Goal: Information Seeking & Learning: Learn about a topic

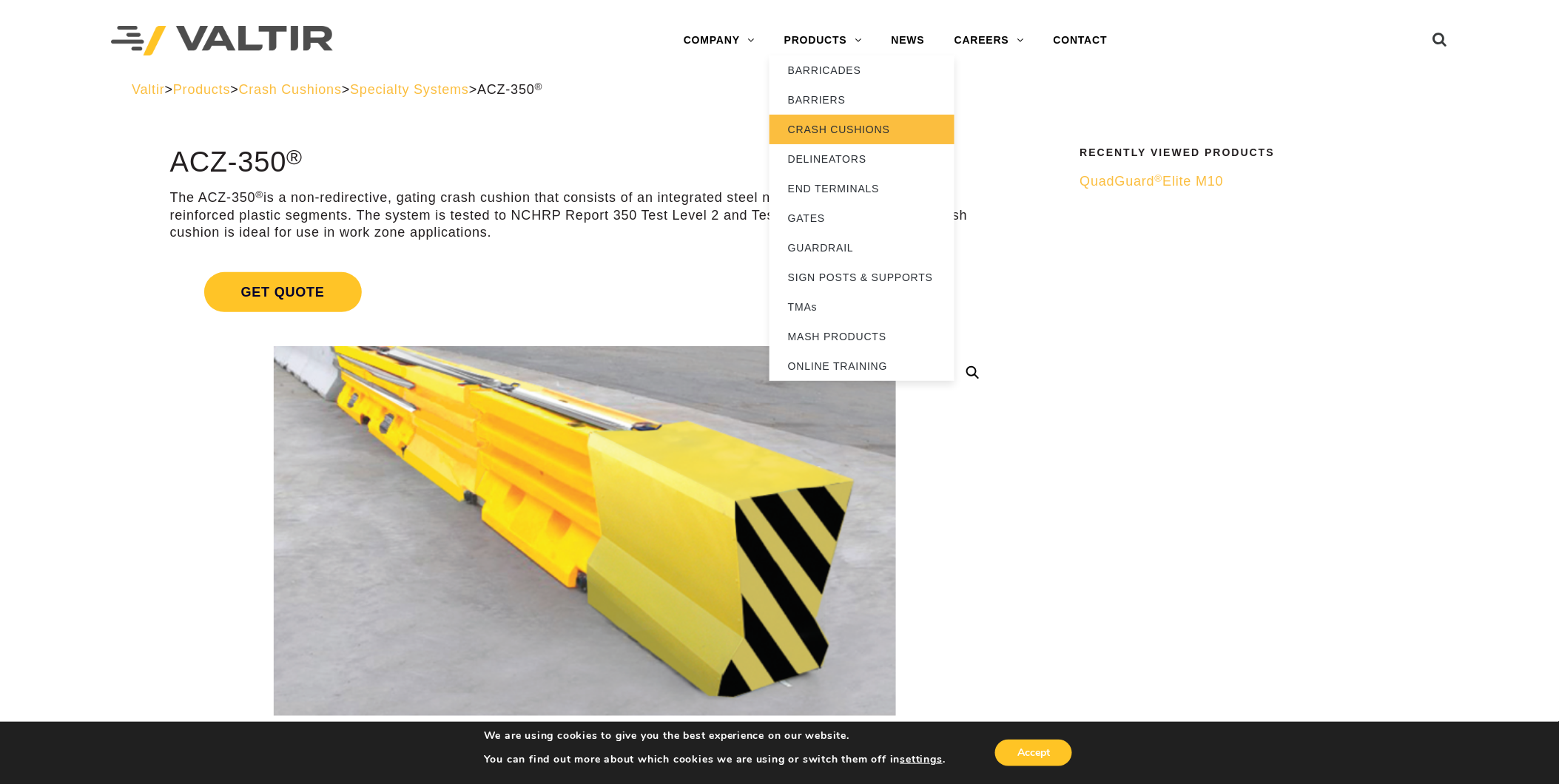
click at [834, 122] on link "CRASH CUSHIONS" at bounding box center [862, 129] width 185 height 30
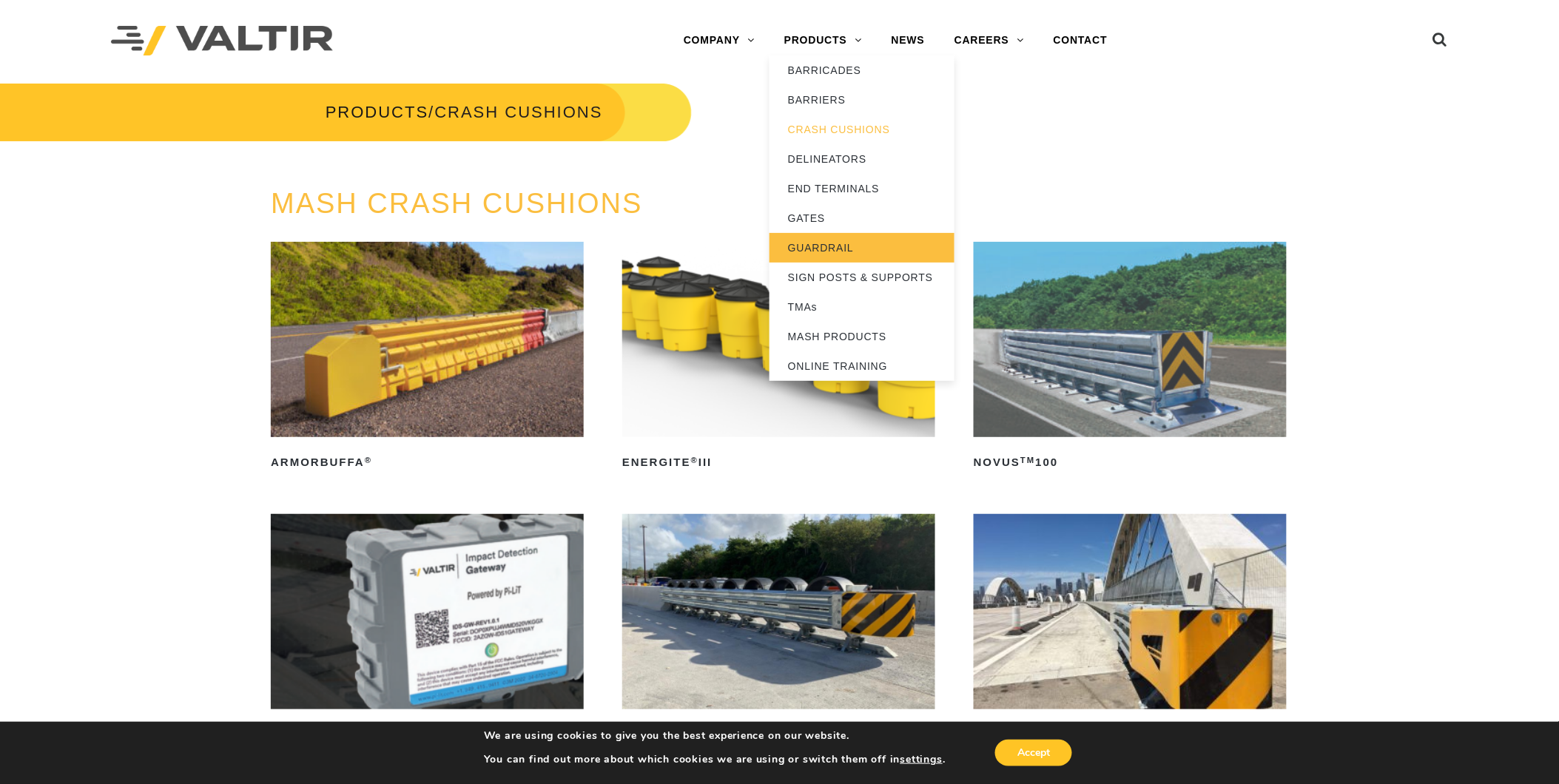
click at [816, 247] on link "GUARDRAIL" at bounding box center [862, 247] width 185 height 30
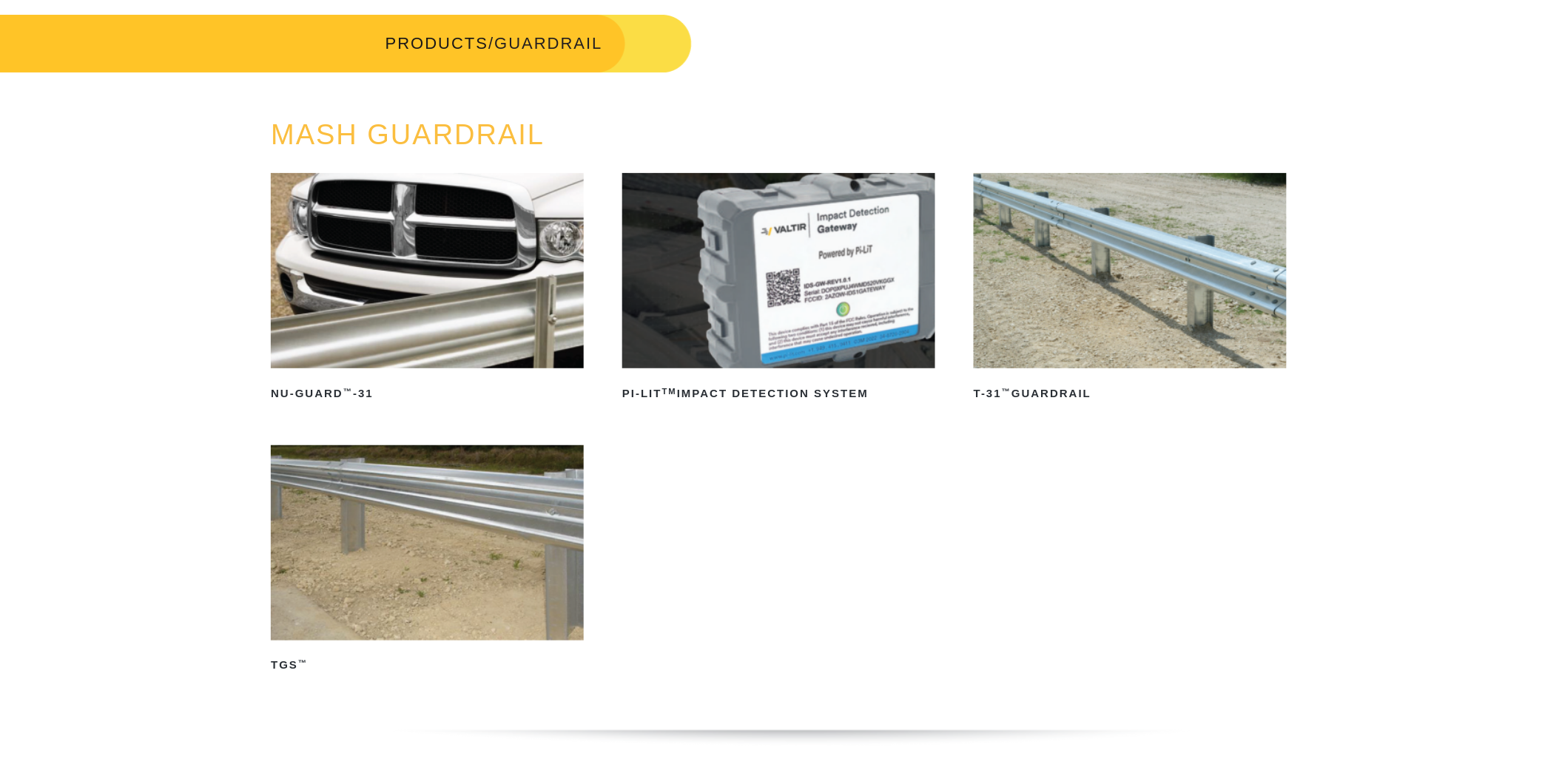
scroll to position [164, 0]
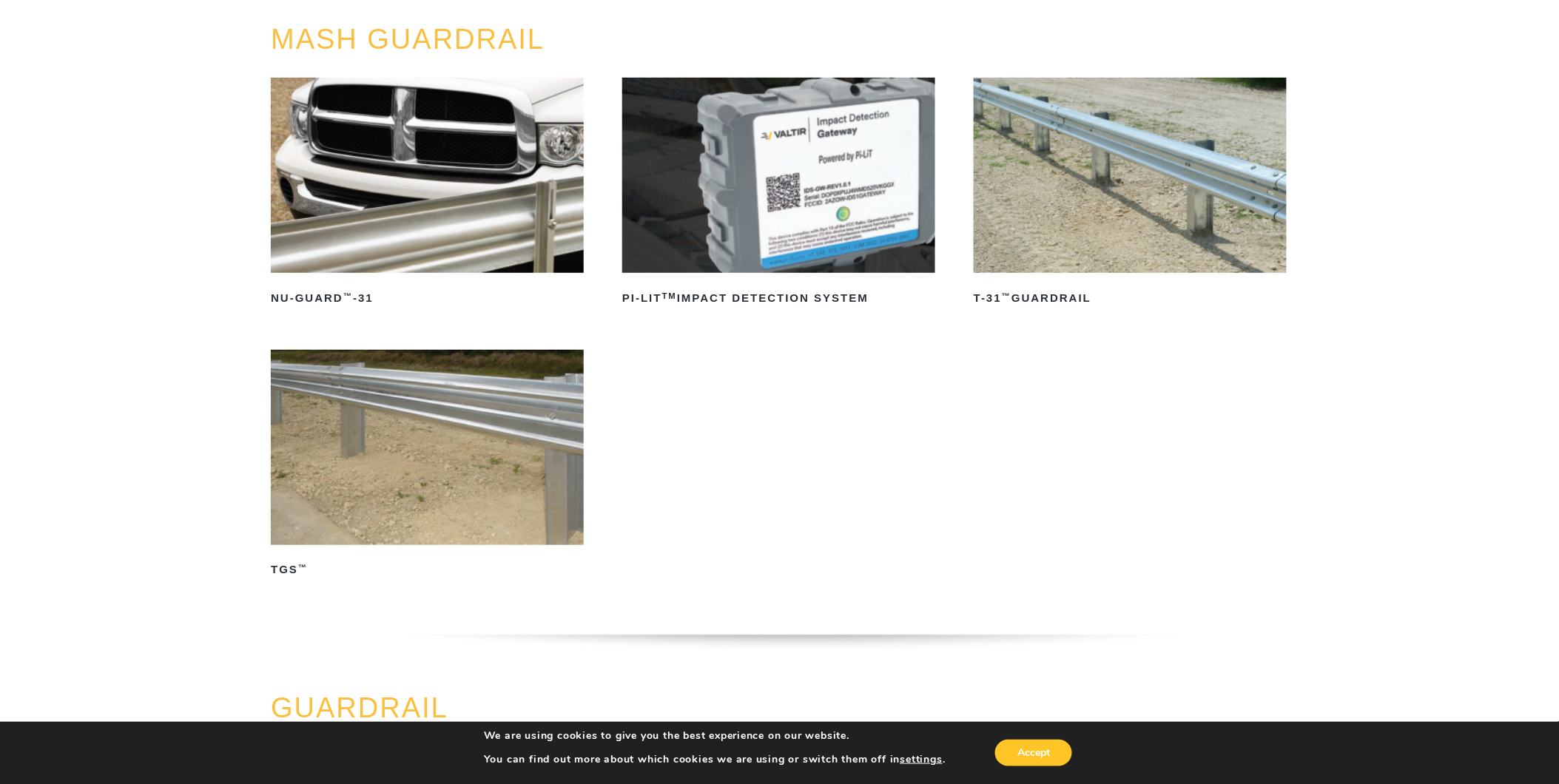
click at [1099, 164] on img at bounding box center [1130, 175] width 313 height 196
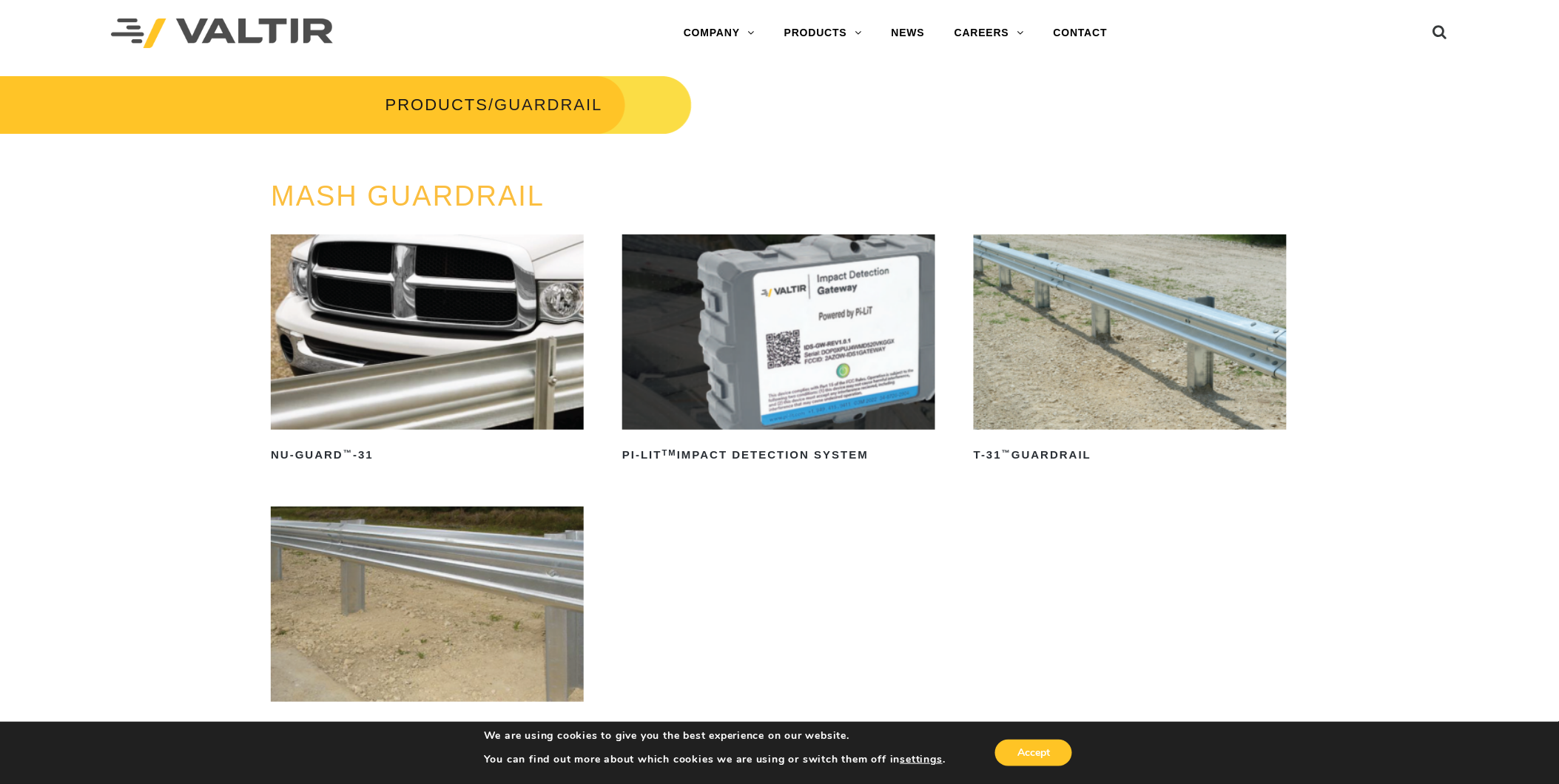
scroll to position [0, 0]
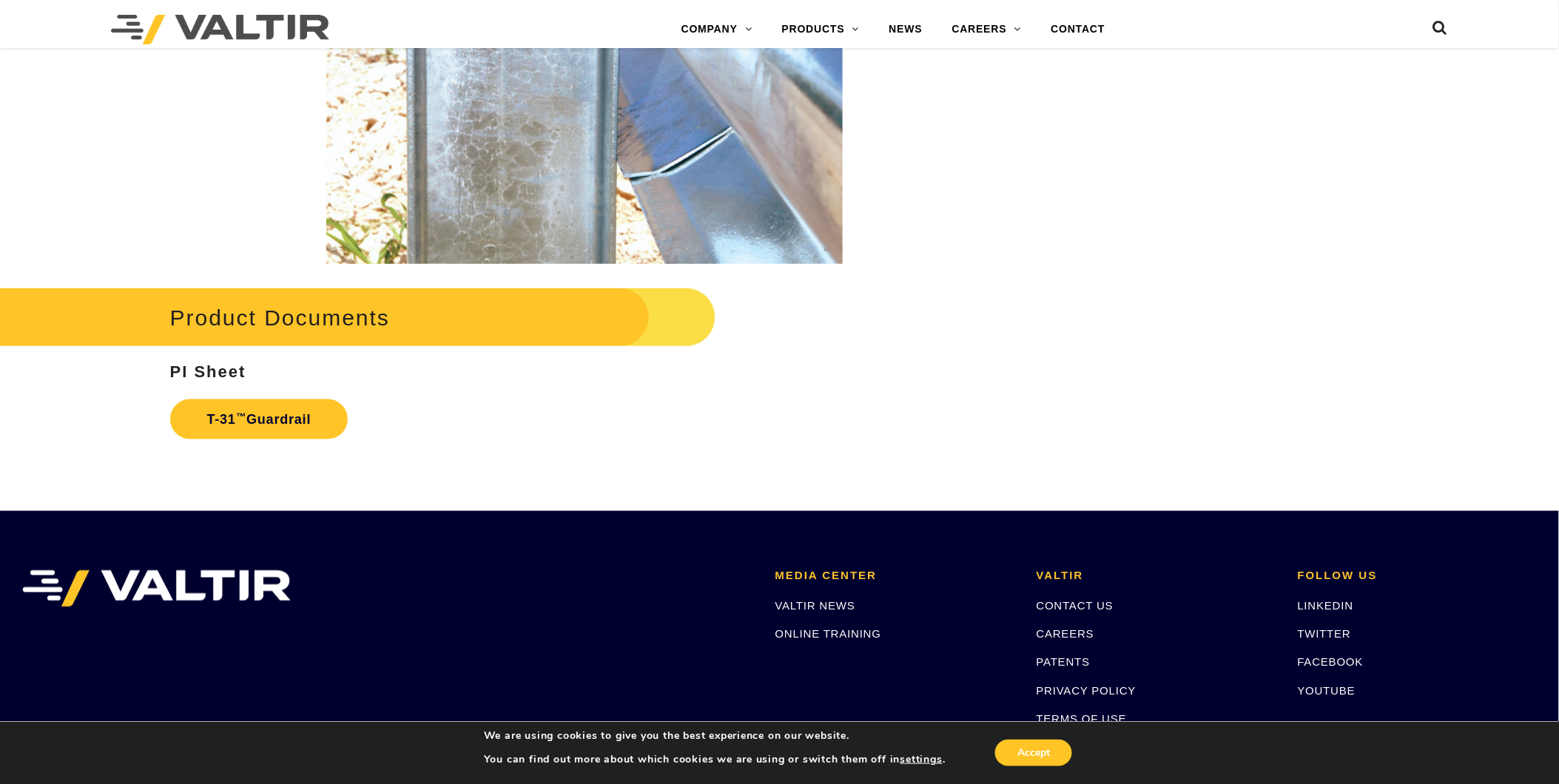
scroll to position [2402, 0]
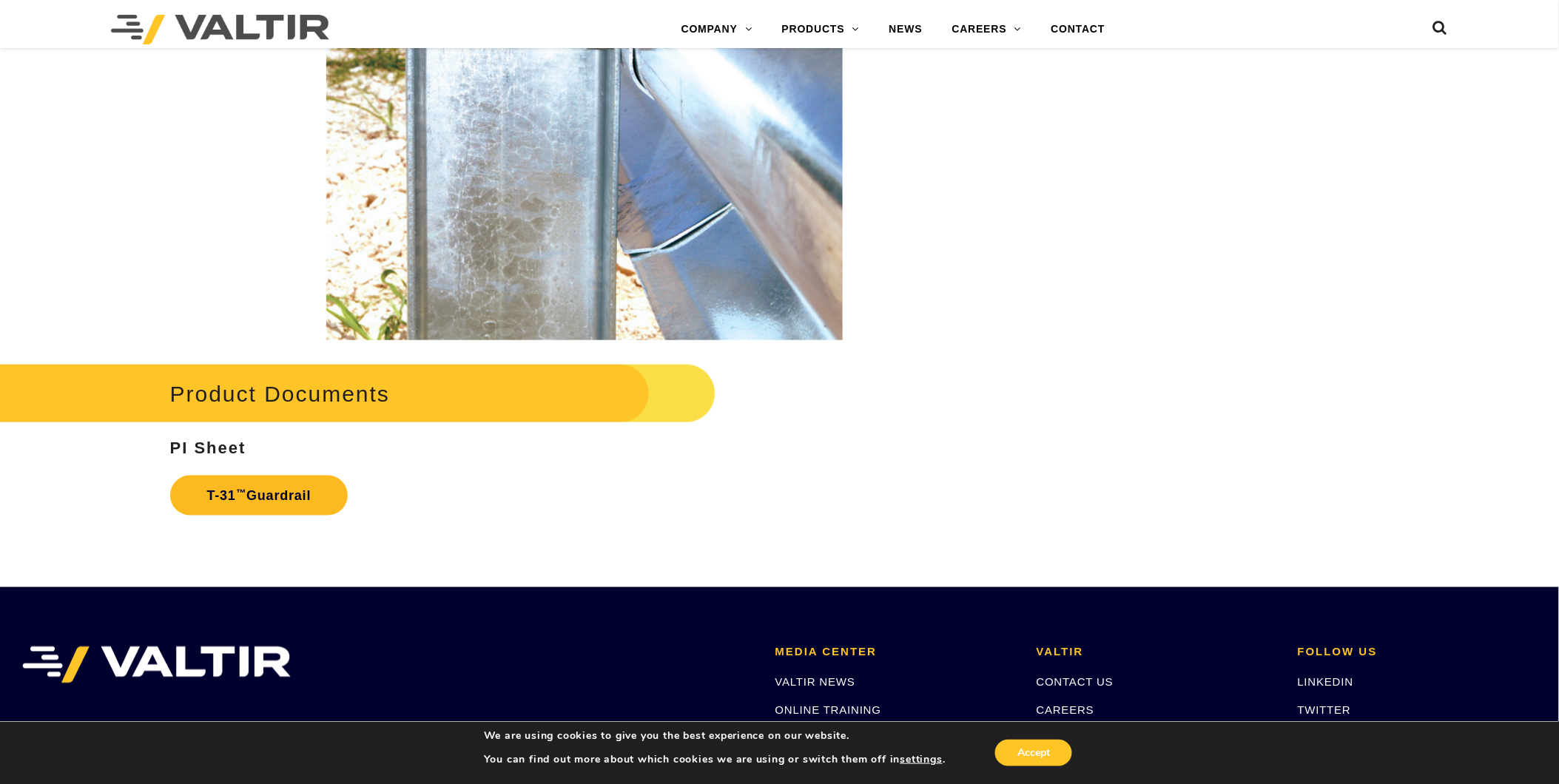
click at [272, 504] on link "T-31 ™ Guardrail" at bounding box center [260, 495] width 179 height 40
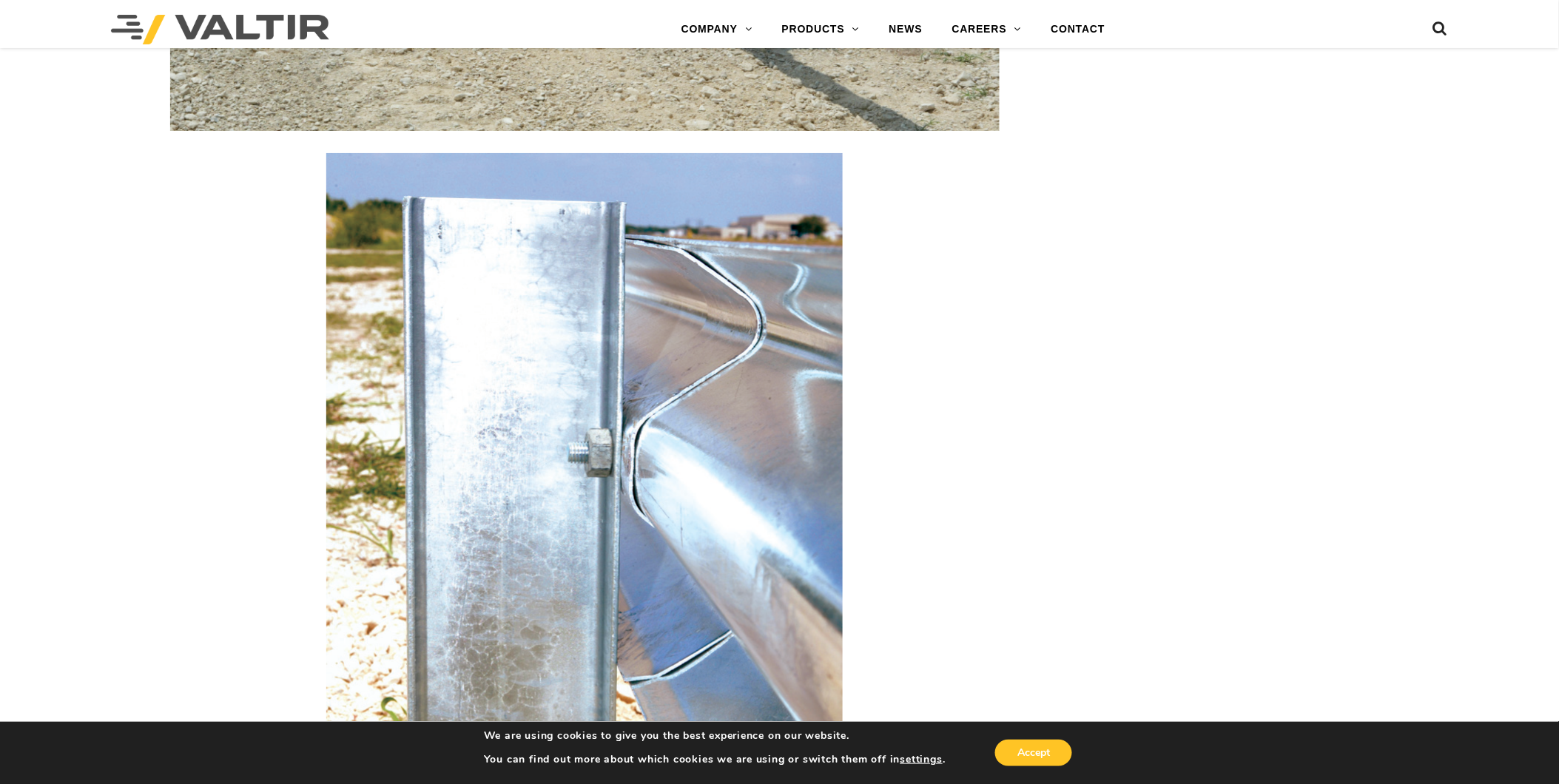
scroll to position [1908, 0]
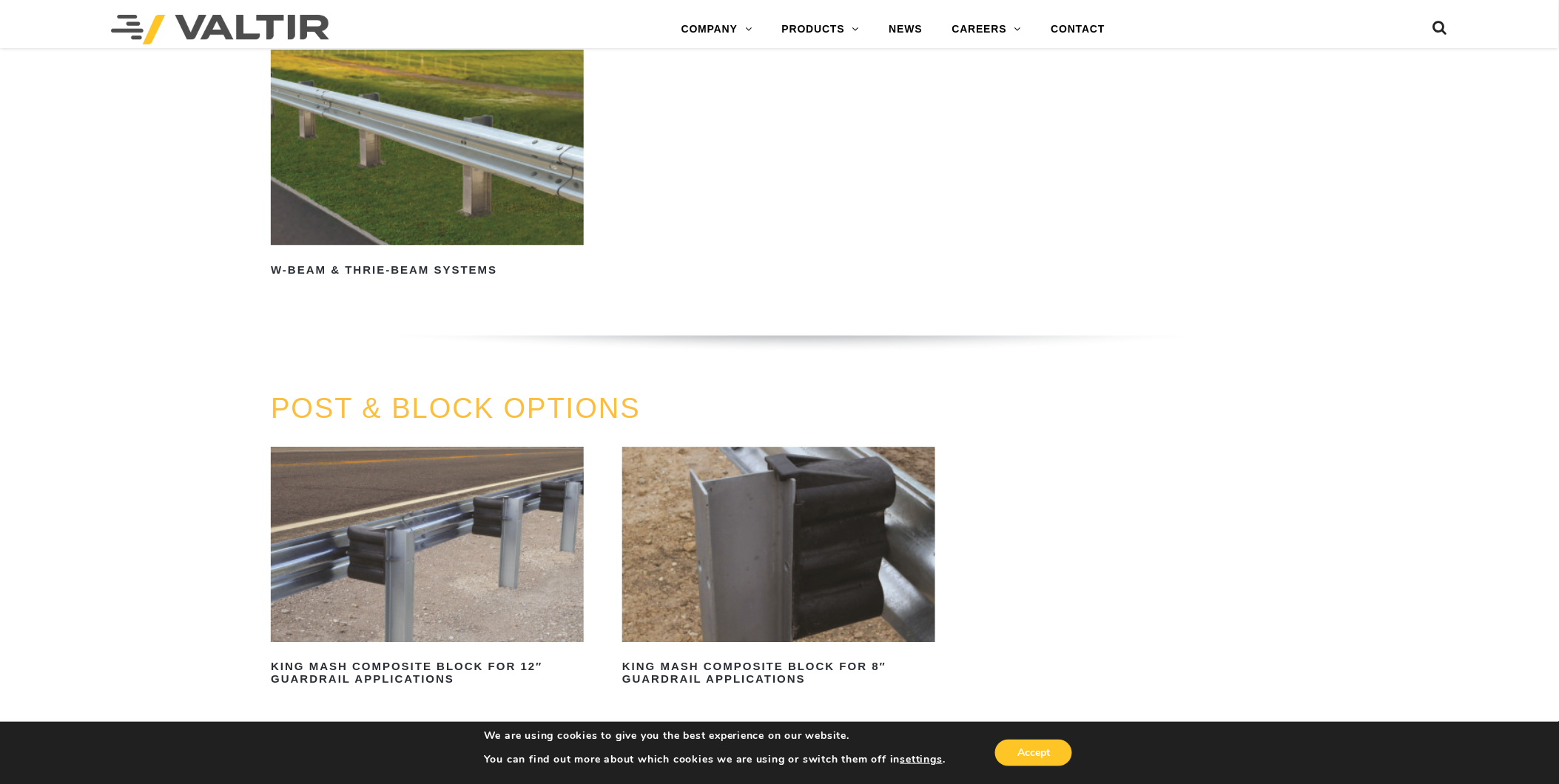
scroll to position [1315, 0]
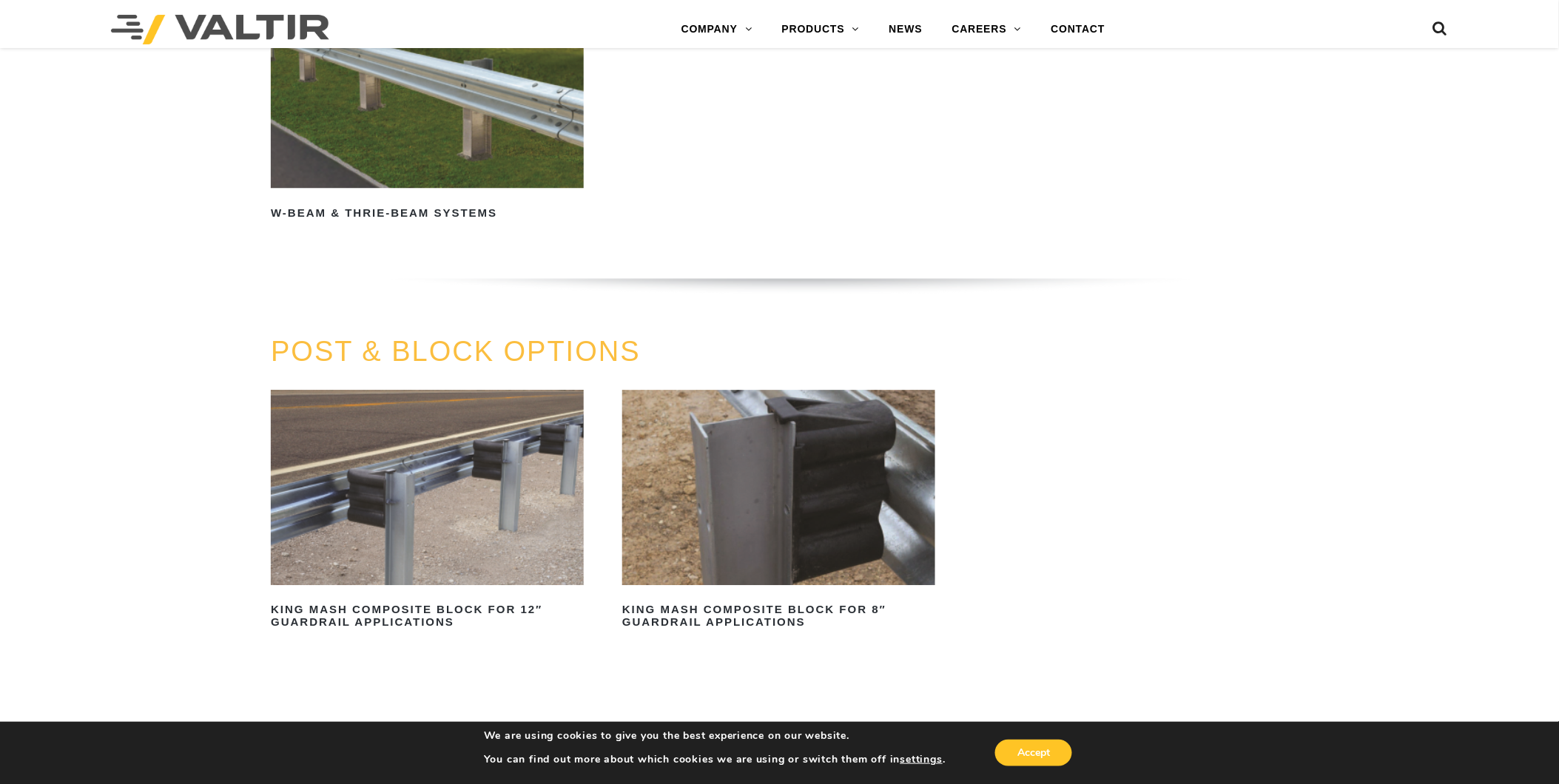
click at [455, 452] on img at bounding box center [427, 487] width 313 height 196
click at [752, 474] on img at bounding box center [779, 487] width 313 height 196
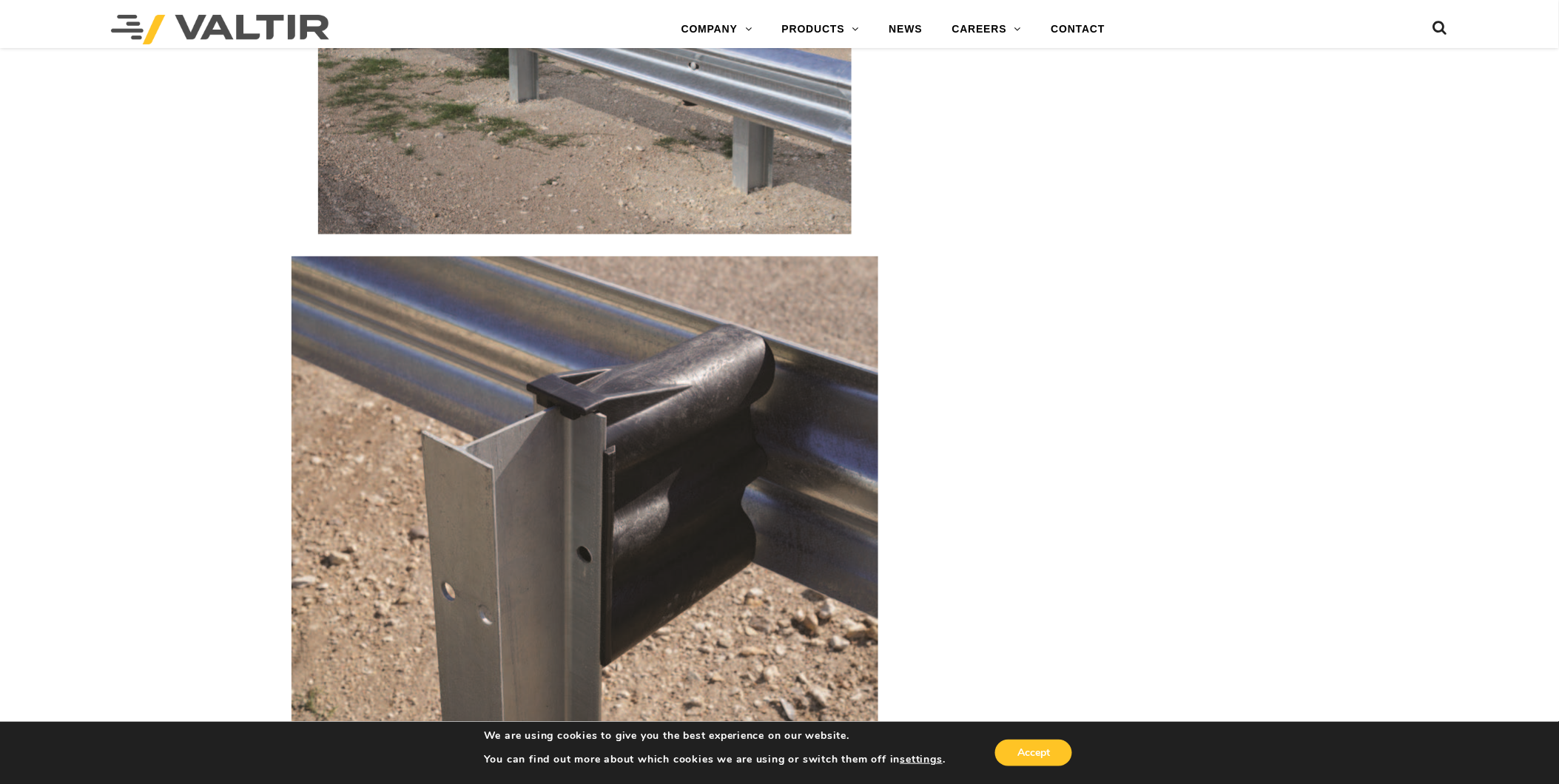
scroll to position [3435, 0]
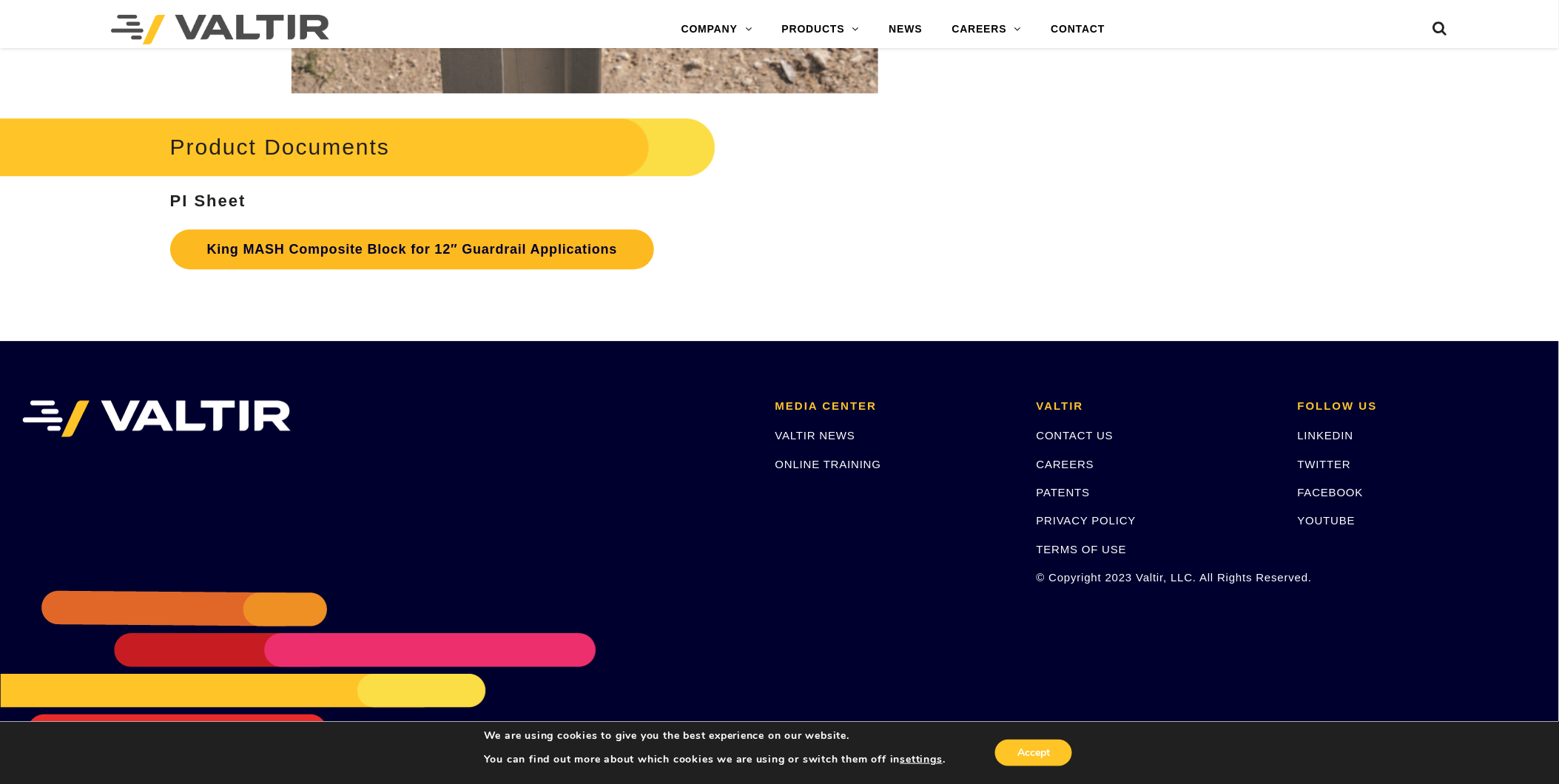
click at [494, 250] on link "King MASH Composite Block for 12″ Guardrail Applications" at bounding box center [412, 249] width 484 height 40
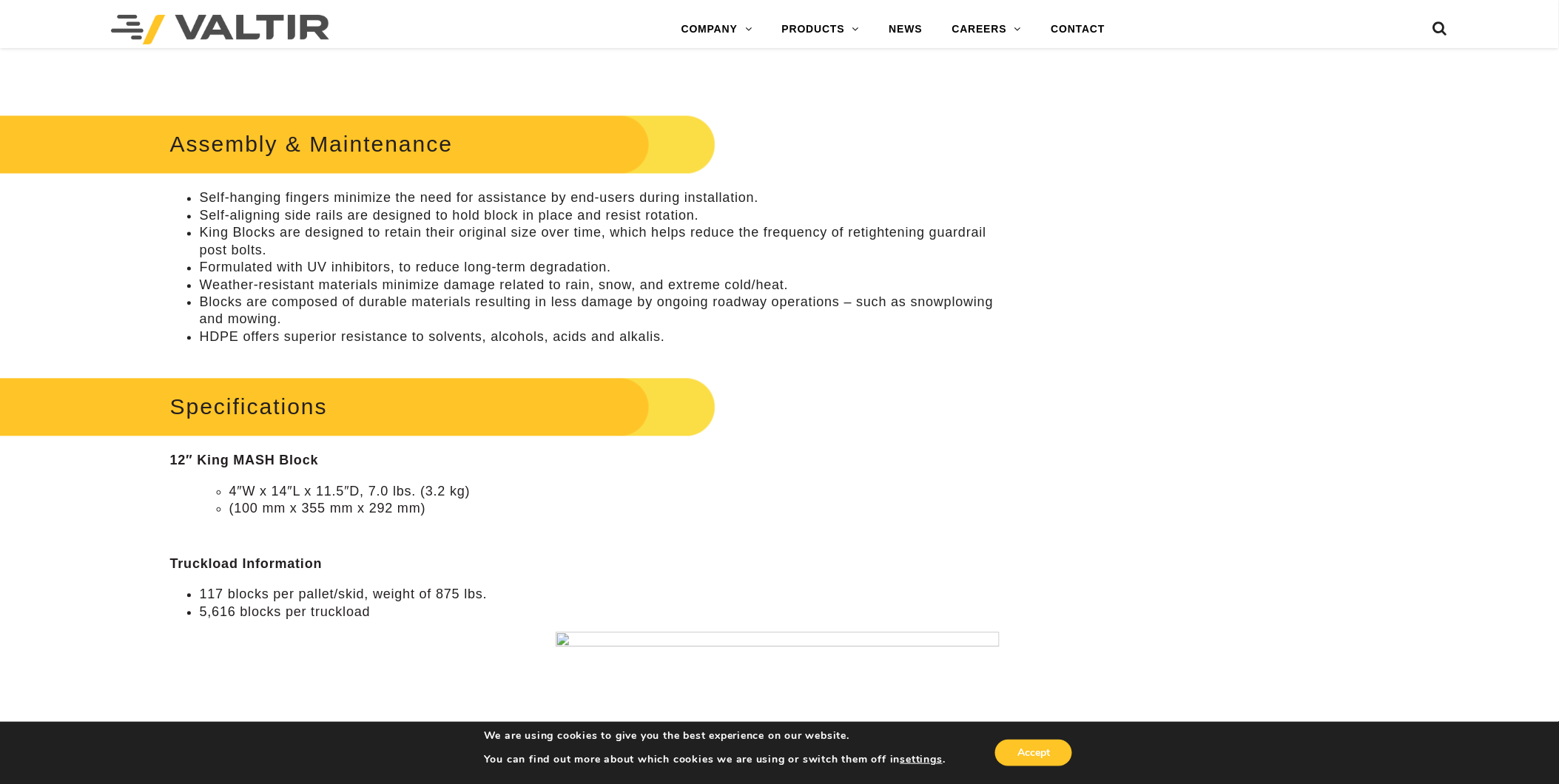
scroll to position [1214, 0]
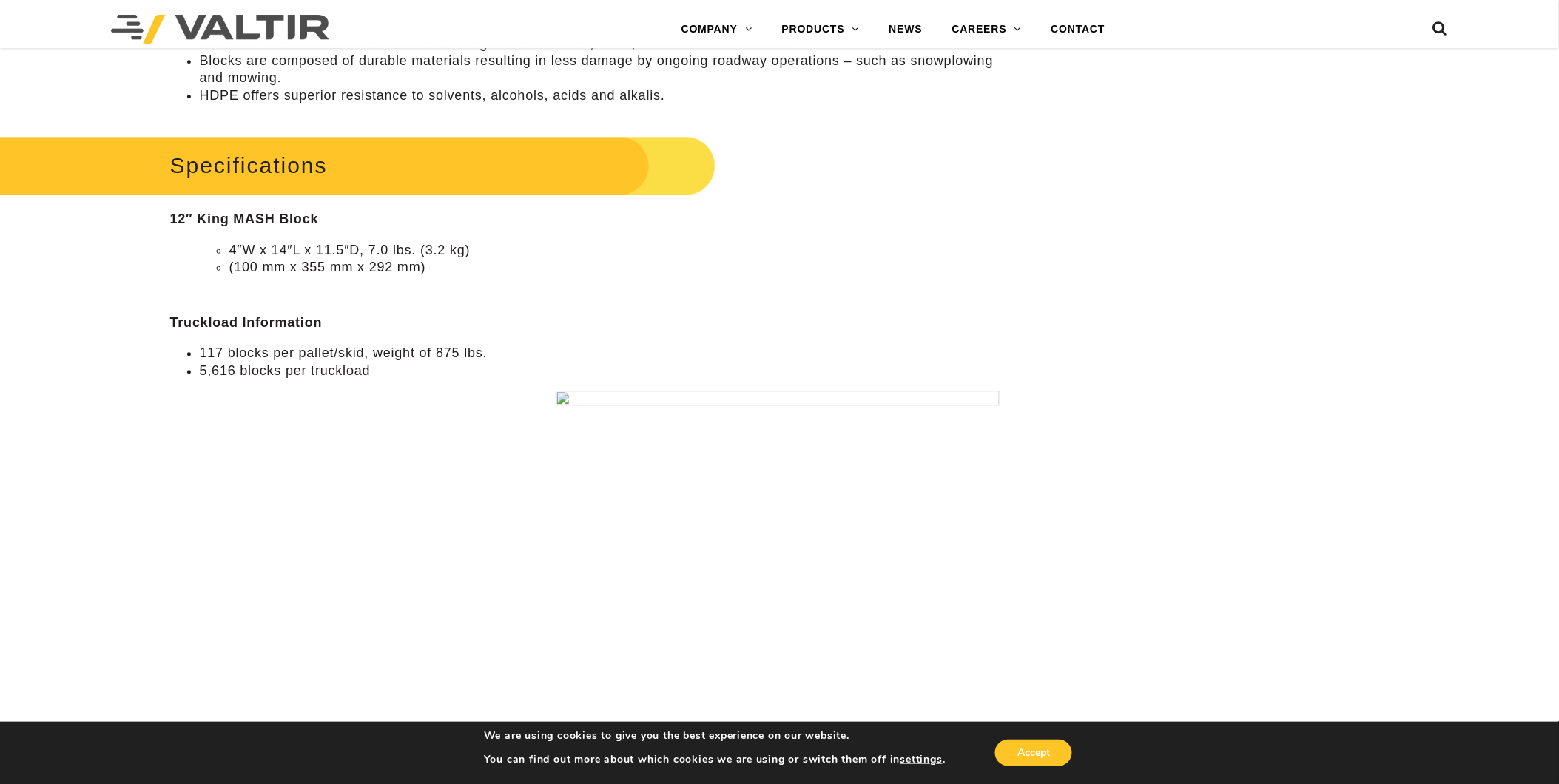
click at [256, 378] on li "5,616 blocks per truckload" at bounding box center [599, 371] width 800 height 17
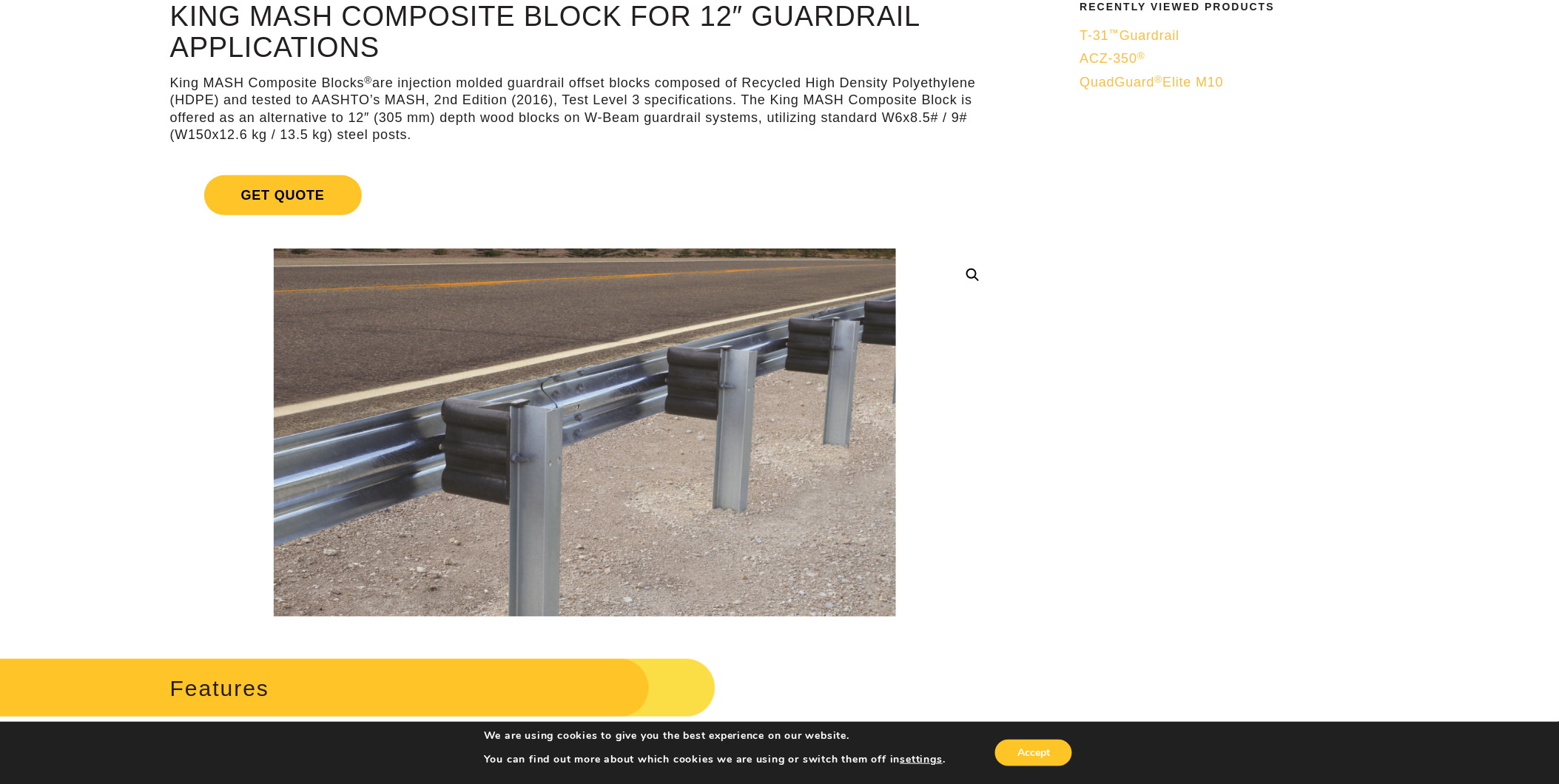
scroll to position [0, 0]
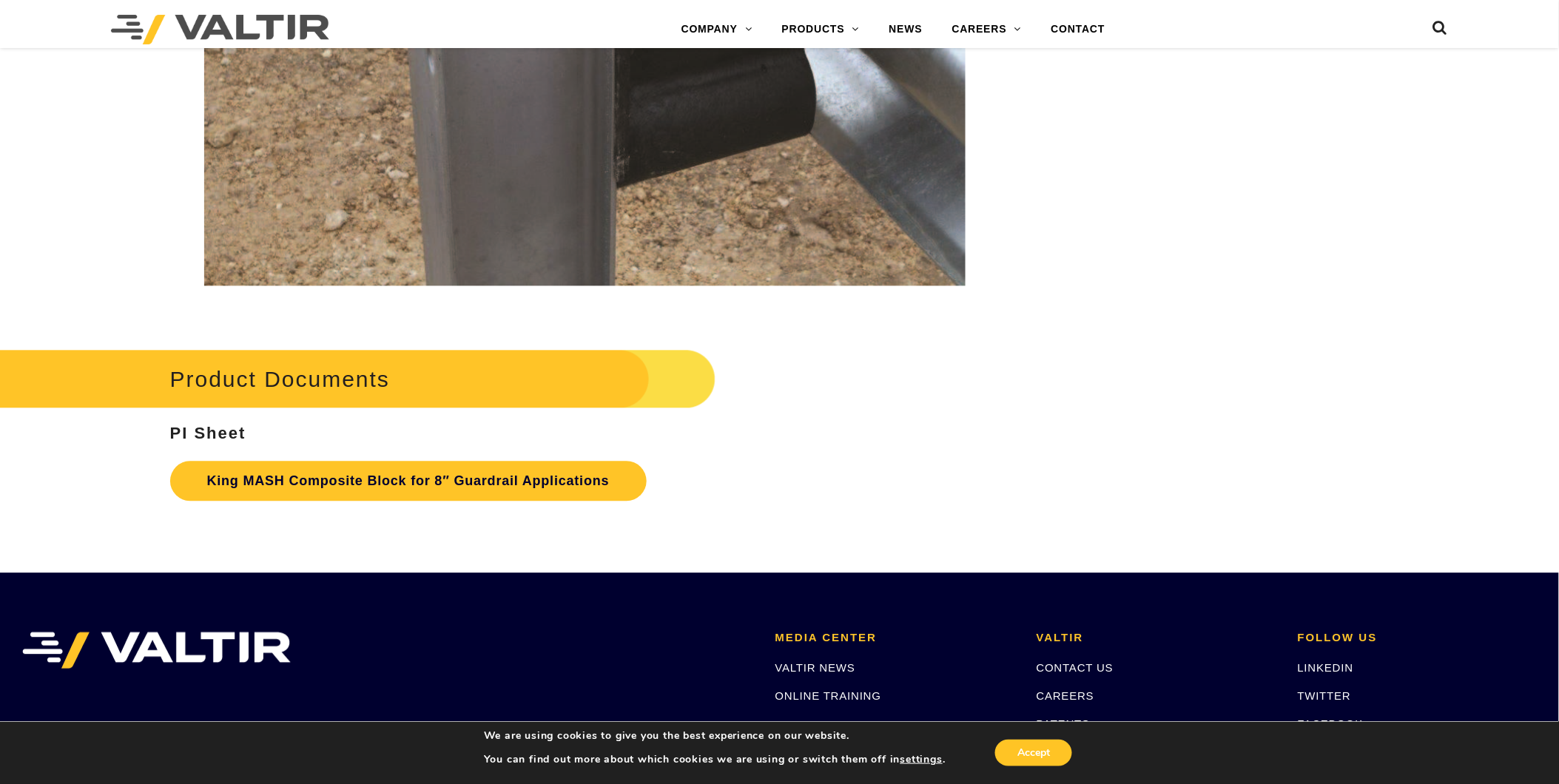
scroll to position [2975, 0]
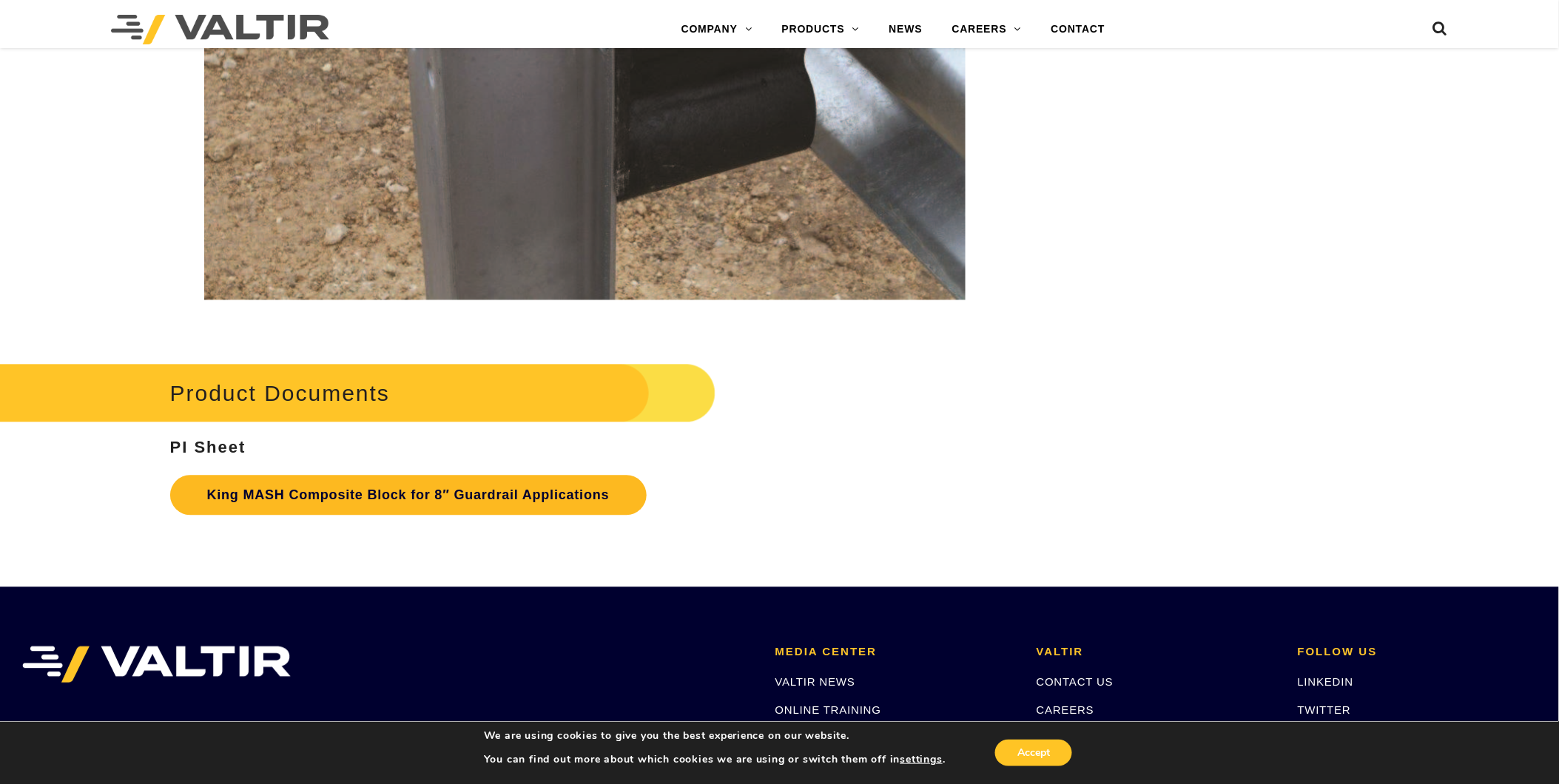
click at [484, 486] on link "King MASH Composite Block for 8″ Guardrail Applications" at bounding box center [409, 495] width 476 height 40
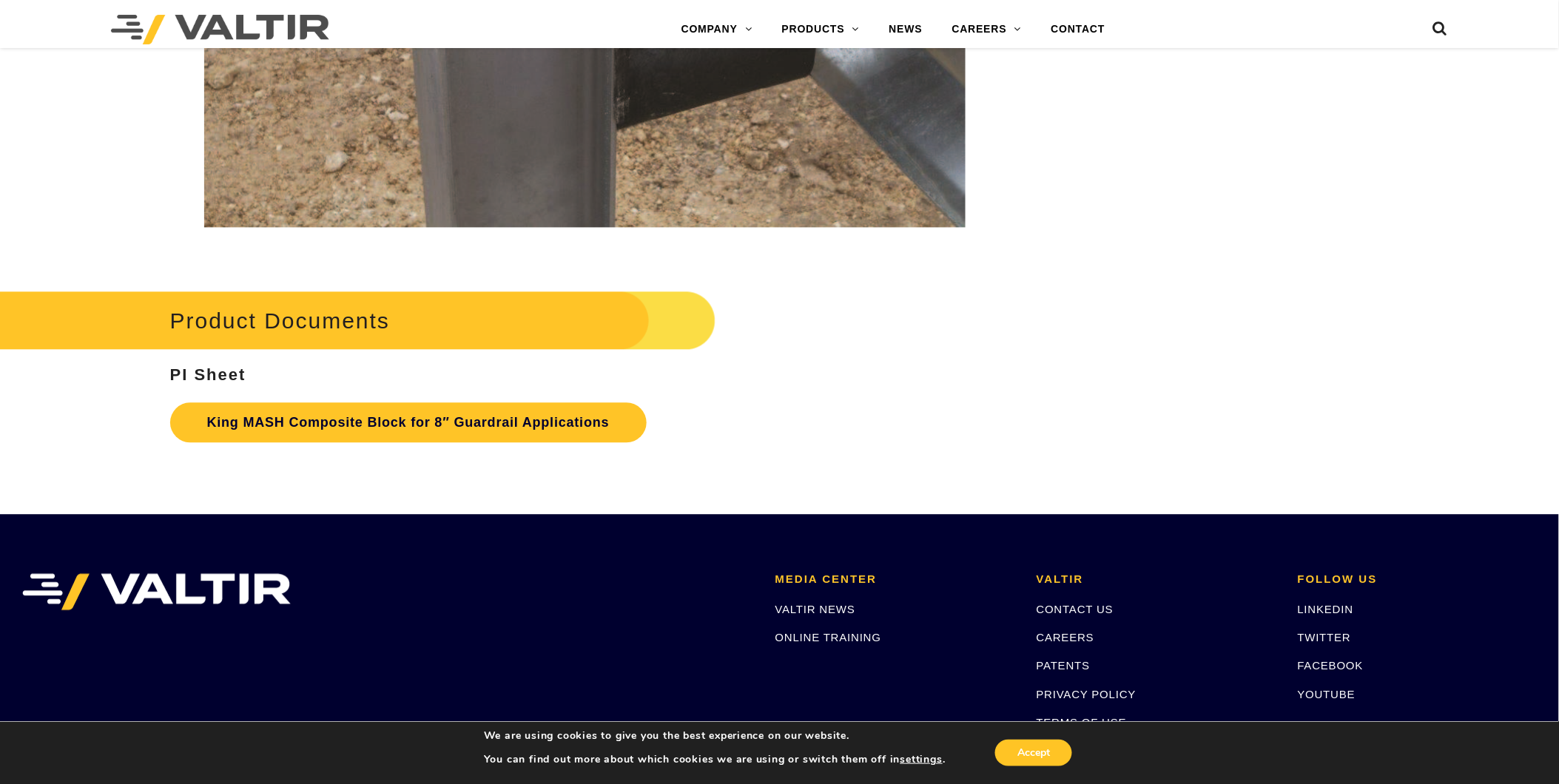
scroll to position [3222, 0]
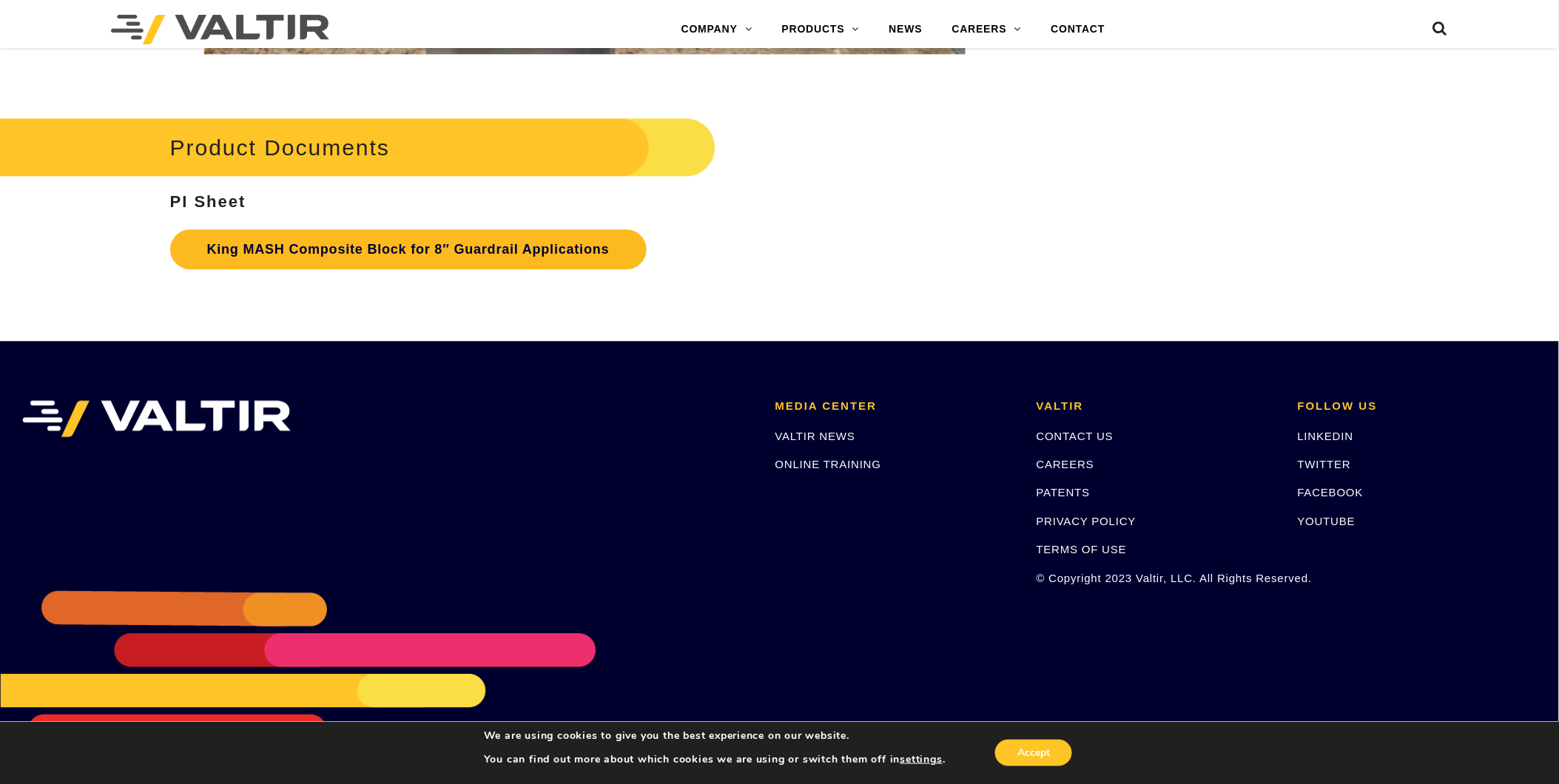
click at [284, 245] on link "King MASH Composite Block for 8″ Guardrail Applications" at bounding box center [409, 249] width 476 height 40
